Goal: Task Accomplishment & Management: Manage account settings

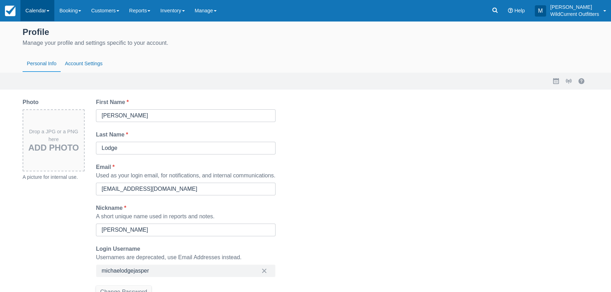
click at [39, 12] on link "Calendar" at bounding box center [37, 10] width 34 height 21
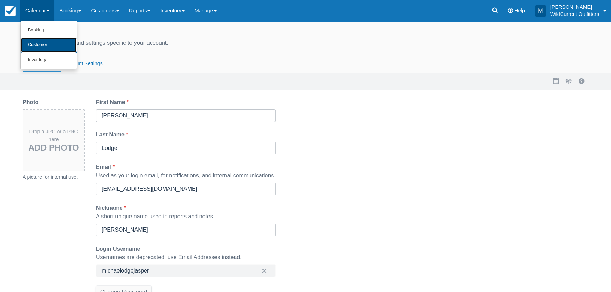
click at [37, 44] on link "Customer" at bounding box center [49, 45] width 56 height 15
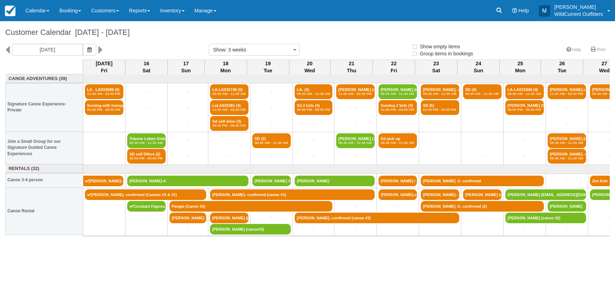
select select
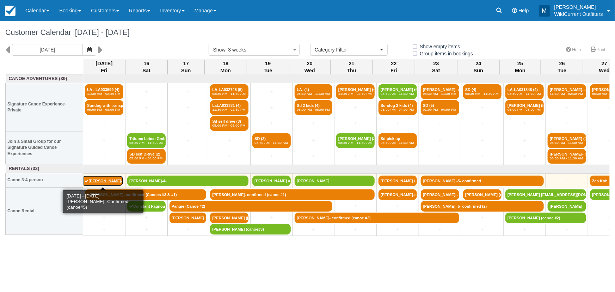
click at [109, 180] on link "[PERSON_NAME]--Confirmed (canoe#5)" at bounding box center [103, 181] width 41 height 11
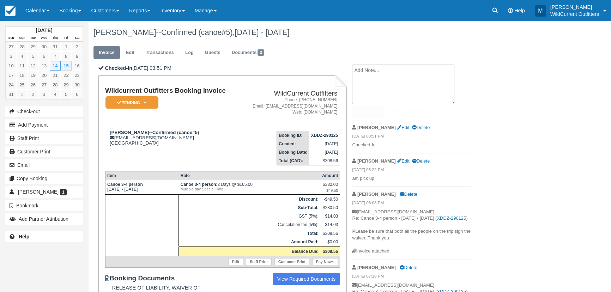
click at [377, 75] on textarea at bounding box center [403, 85] width 102 height 40
type textarea "brought all the equipment back"
click at [487, 163] on div "[PERSON_NAME]--Confirmed (canoe#5), [DATE] - [DATE] Invoice Edit Transactions L…" at bounding box center [317, 285] width 458 height 529
